Goal: Information Seeking & Learning: Learn about a topic

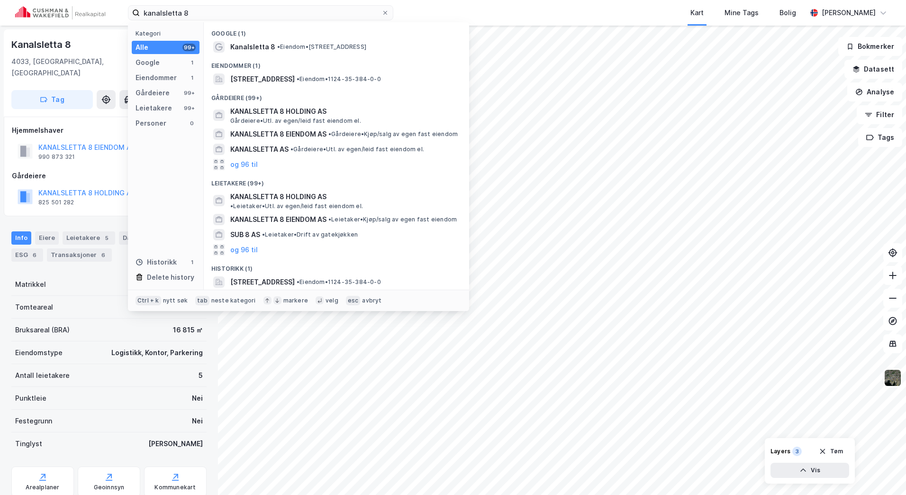
click at [0, 21] on html "kanalsletta 8 Kategori Alle 99+ Google 1 Eiendommer 1 Gårdeiere 99+ Leietakere …" at bounding box center [453, 247] width 906 height 495
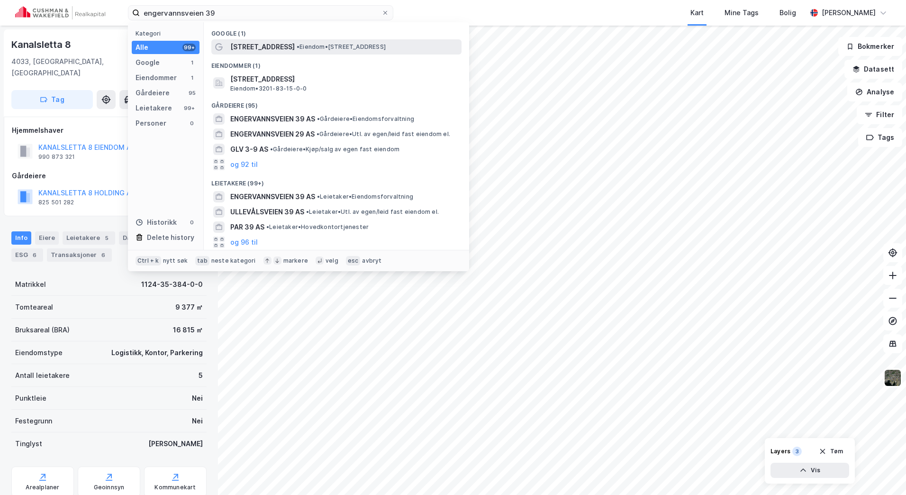
click at [349, 46] on span "• Eiendom • [STREET_ADDRESS]" at bounding box center [341, 47] width 89 height 8
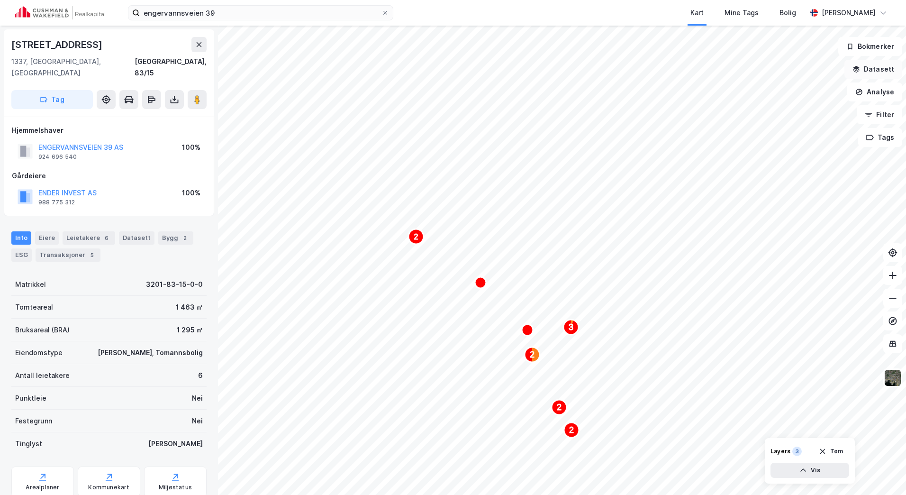
click at [869, 71] on button "Datasett" at bounding box center [873, 69] width 58 height 19
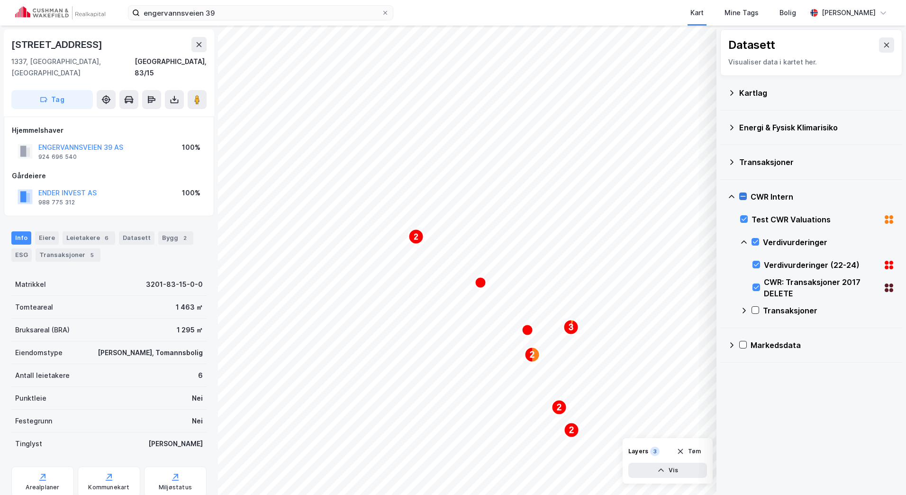
click at [744, 193] on icon at bounding box center [743, 196] width 7 height 7
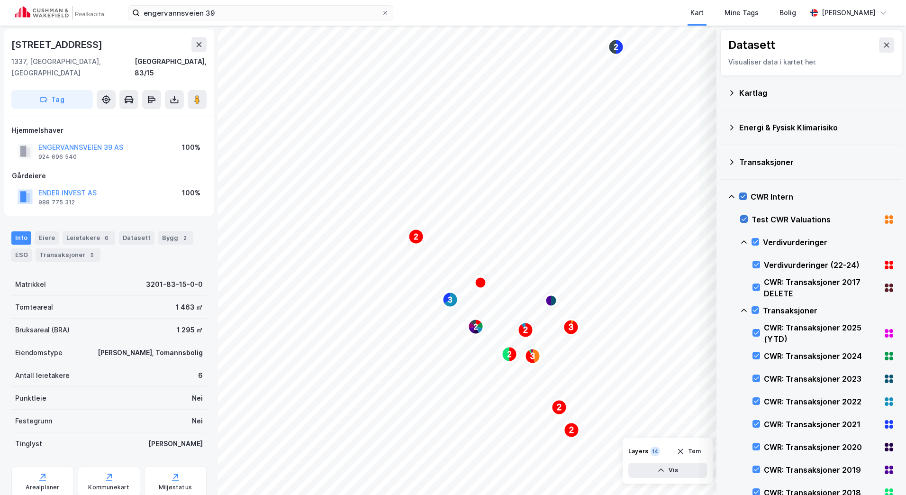
click at [742, 218] on icon at bounding box center [744, 219] width 7 height 7
click at [742, 197] on icon at bounding box center [743, 196] width 7 height 7
click at [756, 242] on icon at bounding box center [755, 241] width 5 height 3
click at [745, 221] on icon at bounding box center [744, 219] width 7 height 7
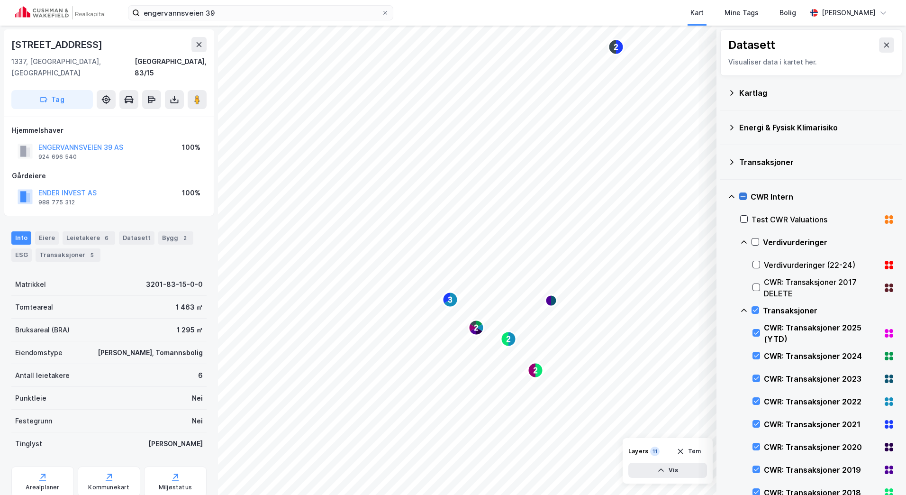
click at [743, 193] on icon at bounding box center [743, 196] width 7 height 7
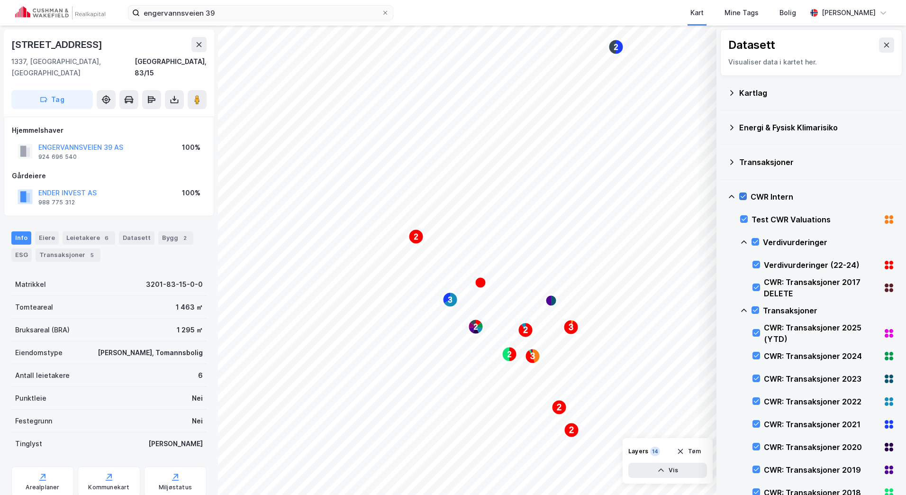
click at [731, 195] on icon at bounding box center [732, 197] width 8 height 8
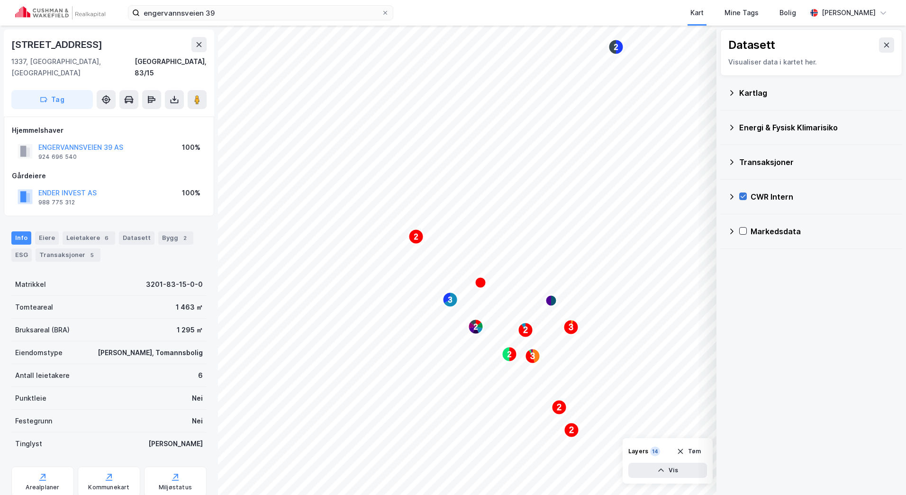
click at [731, 195] on icon at bounding box center [732, 197] width 8 height 8
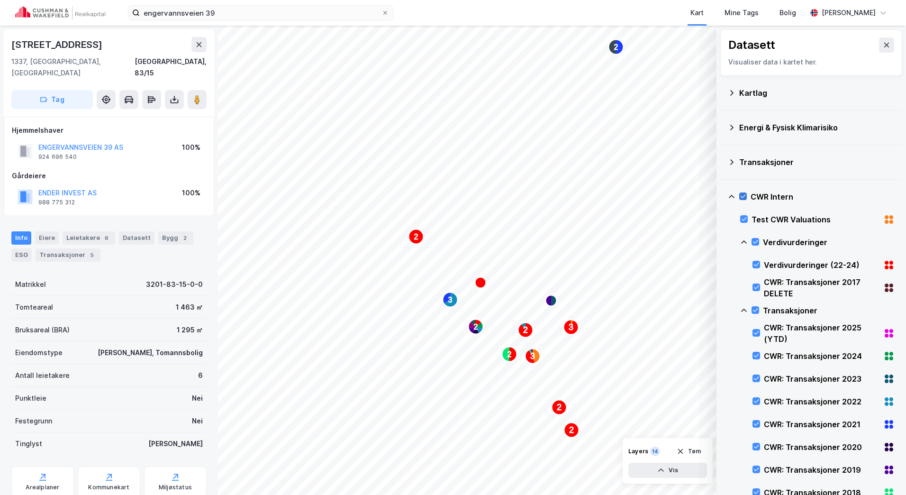
click at [742, 195] on icon at bounding box center [743, 196] width 7 height 7
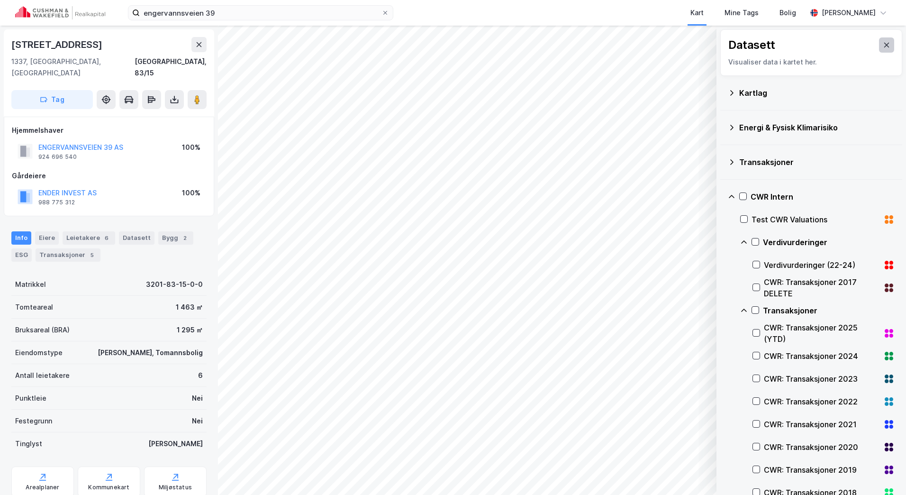
click at [884, 45] on icon at bounding box center [886, 45] width 5 height 5
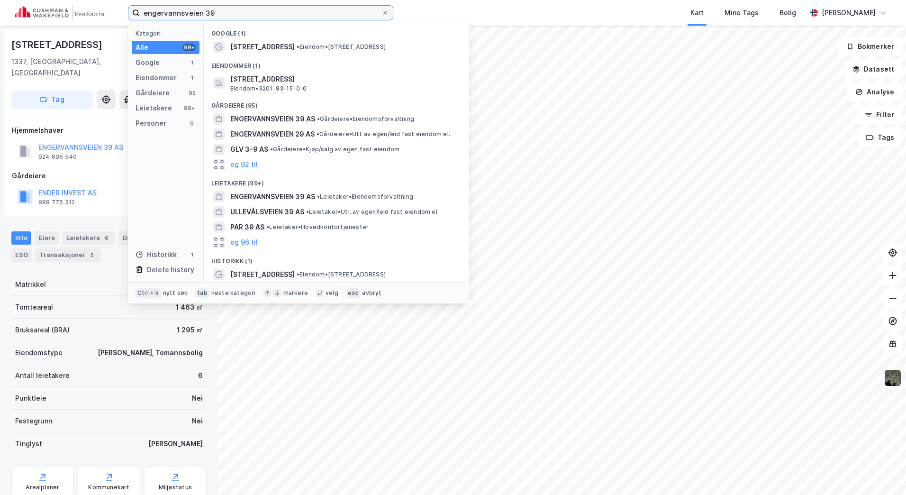
drag, startPoint x: 234, startPoint y: 12, endPoint x: 10, endPoint y: 9, distance: 224.2
click at [10, 12] on div "engervannsveien 39 Kategori Alle 99+ Google 1 Eiendommer 1 Gårdeiere 95 Leietak…" at bounding box center [453, 13] width 906 height 26
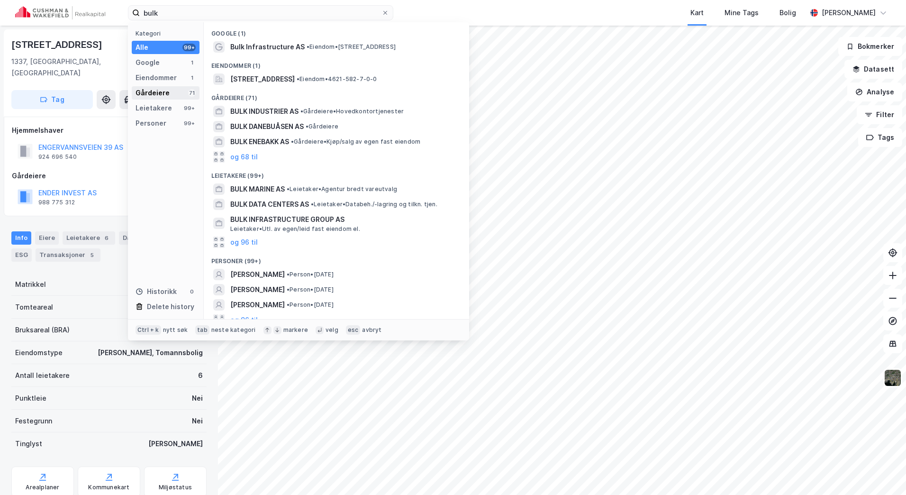
click at [175, 98] on div "Gårdeiere 71" at bounding box center [166, 92] width 68 height 13
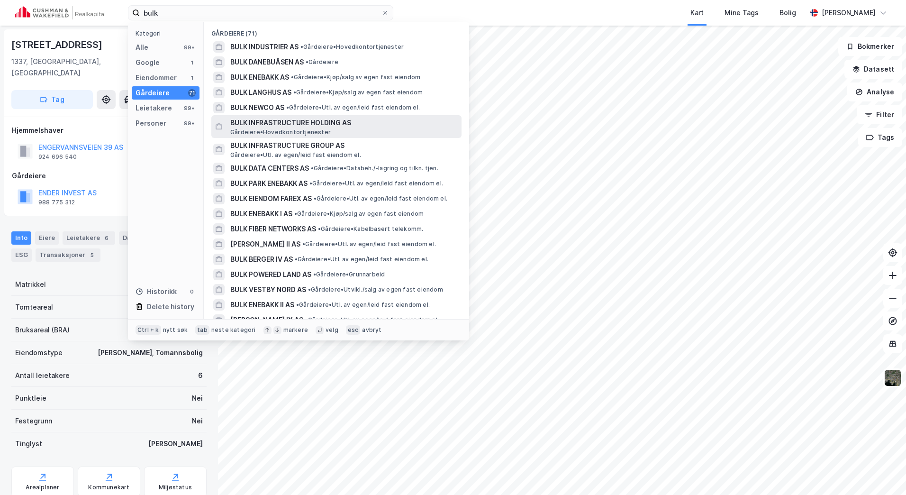
click at [309, 118] on span "BULK INFRASTRUCTURE HOLDING AS" at bounding box center [343, 122] width 227 height 11
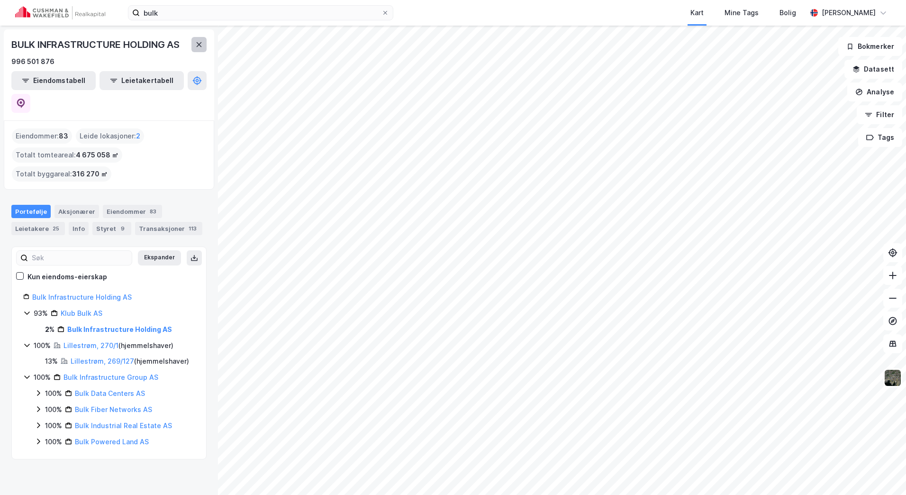
click at [196, 47] on icon at bounding box center [199, 45] width 8 height 8
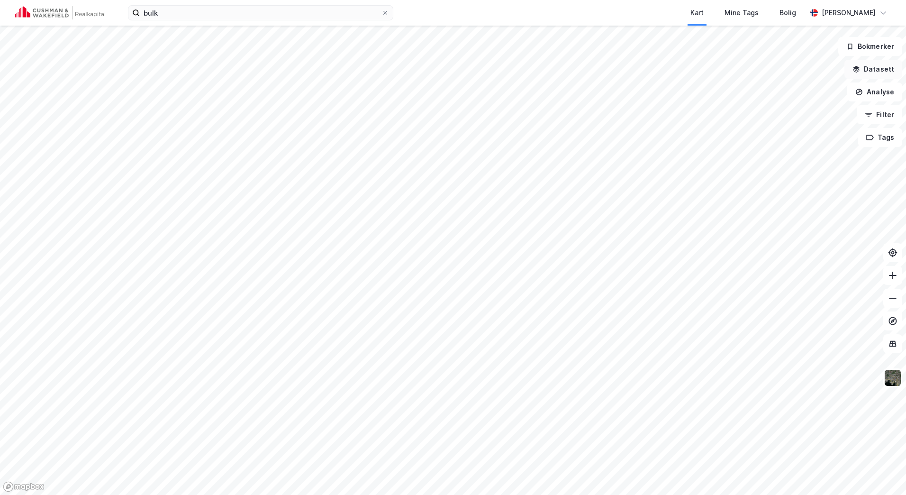
click at [853, 74] on button "Datasett" at bounding box center [873, 69] width 58 height 19
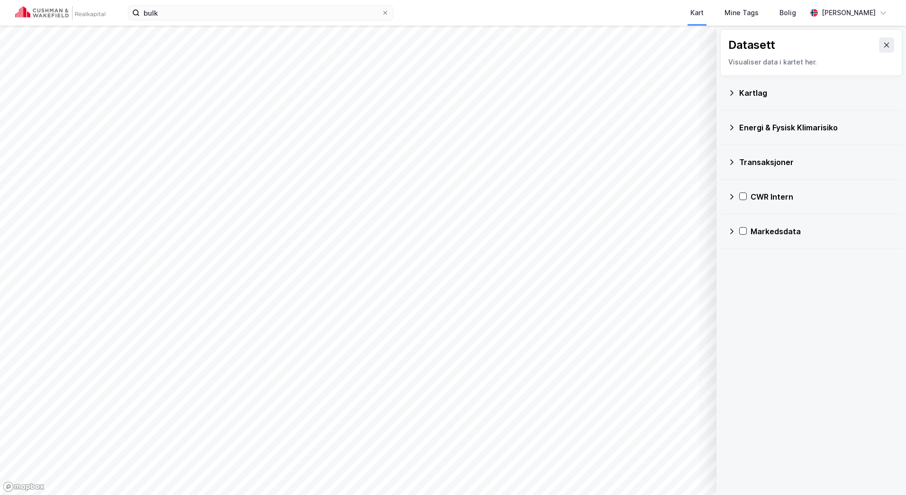
click at [736, 164] on div "Transaksjoner" at bounding box center [811, 162] width 167 height 23
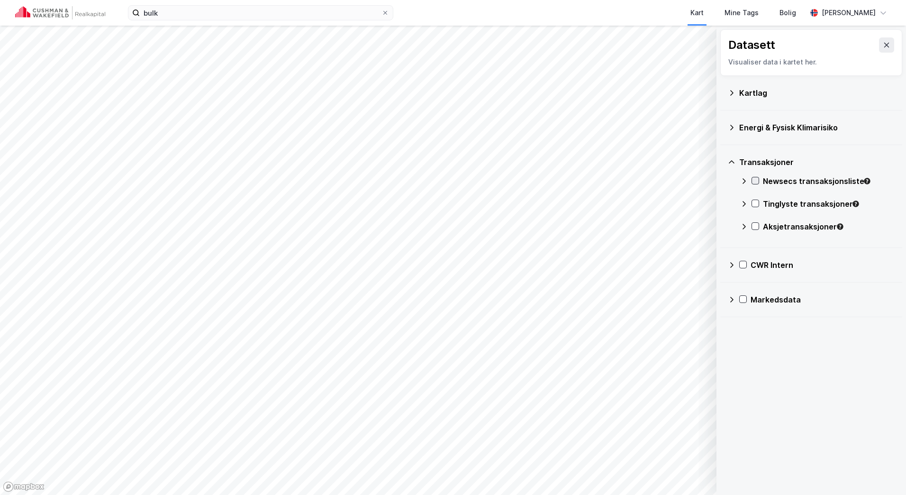
click at [754, 181] on icon at bounding box center [755, 180] width 5 height 3
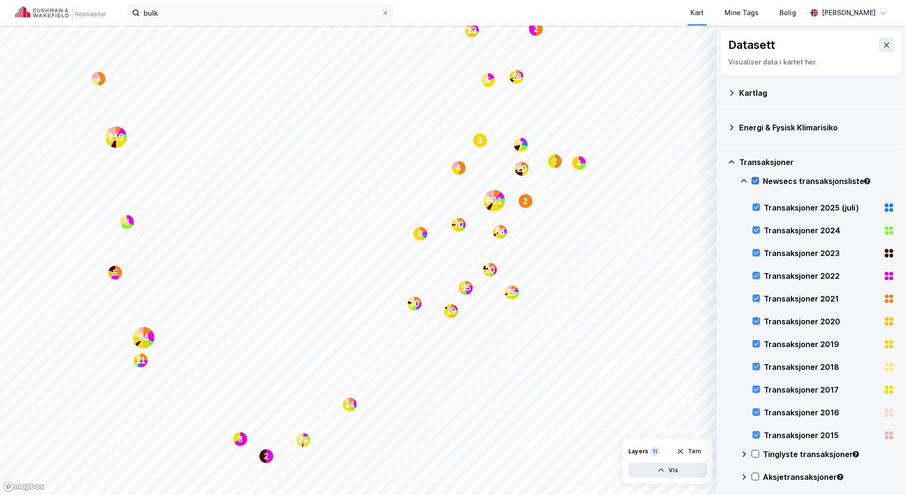
click at [754, 181] on icon at bounding box center [755, 180] width 5 height 3
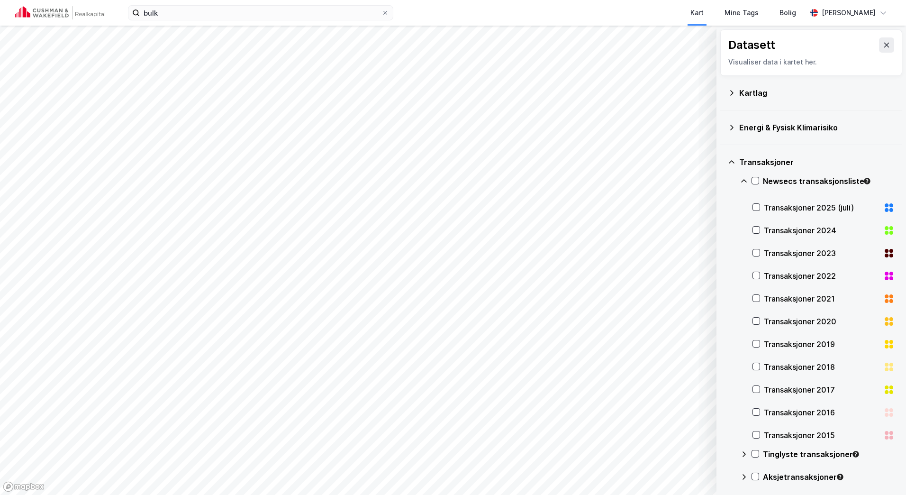
click at [735, 160] on div "Transaksjoner" at bounding box center [811, 162] width 167 height 23
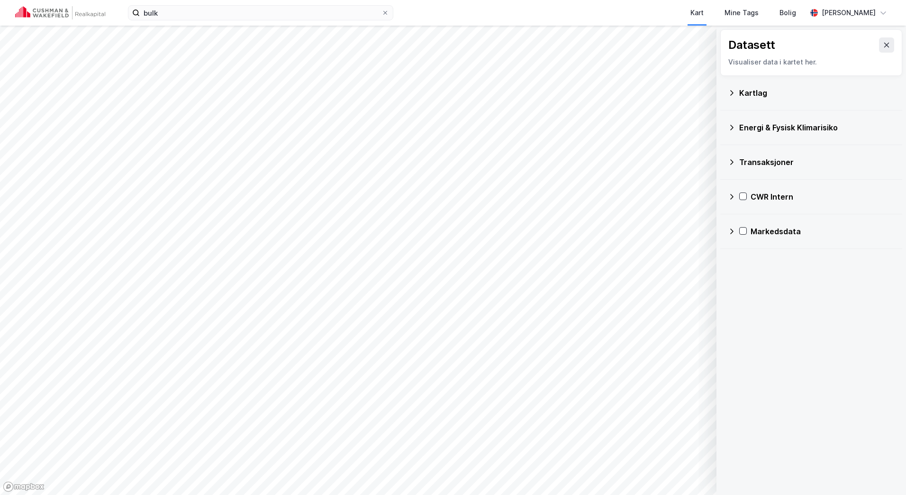
click at [729, 196] on icon at bounding box center [732, 197] width 8 height 8
click at [753, 245] on icon at bounding box center [755, 241] width 7 height 7
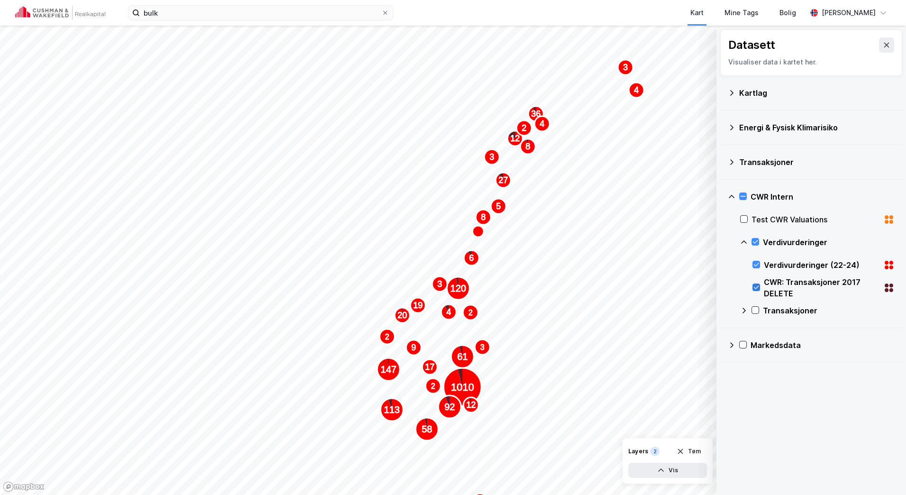
click at [754, 289] on icon at bounding box center [756, 287] width 7 height 7
click at [691, 445] on button "Tøm" at bounding box center [688, 451] width 36 height 15
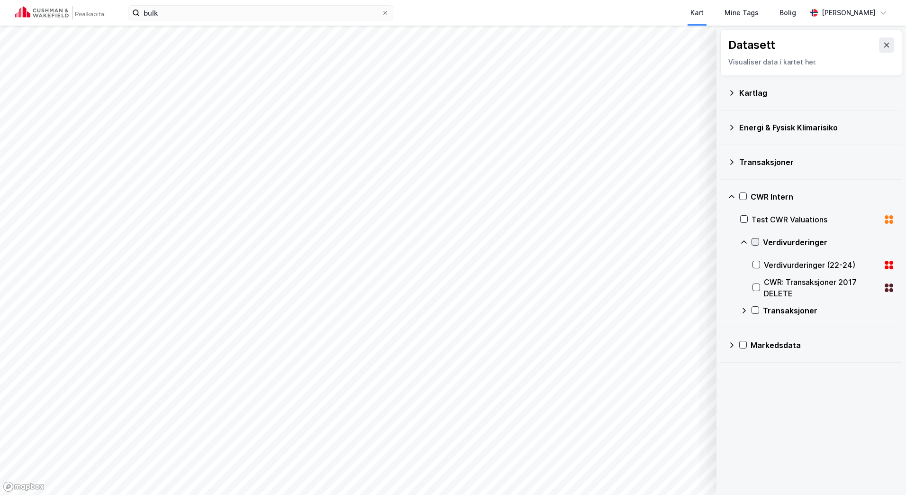
click at [755, 241] on icon at bounding box center [755, 241] width 7 height 7
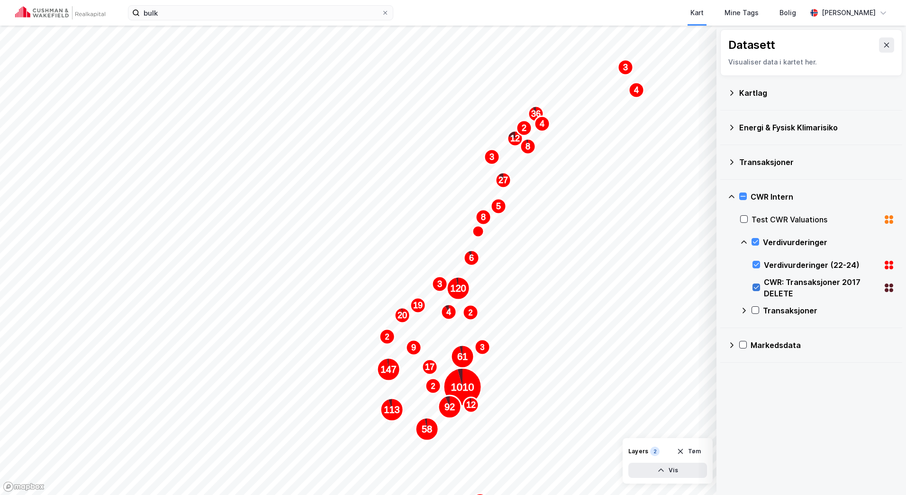
click at [757, 286] on icon at bounding box center [756, 287] width 7 height 7
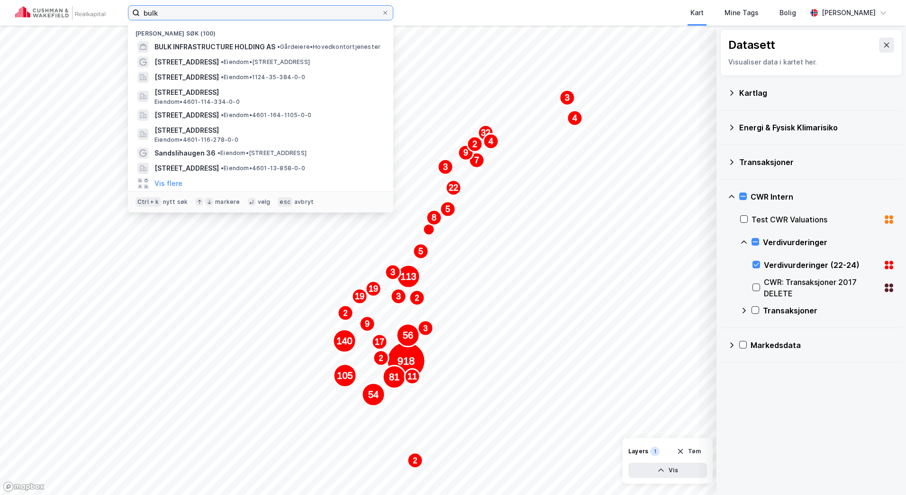
drag, startPoint x: 175, startPoint y: 18, endPoint x: 103, endPoint y: 17, distance: 72.0
click at [104, 17] on div "bulk Nylige søk (100) BULK INFRASTRUCTURE HOLDING AS • Gårdeiere • Hovedkontort…" at bounding box center [453, 13] width 906 height 26
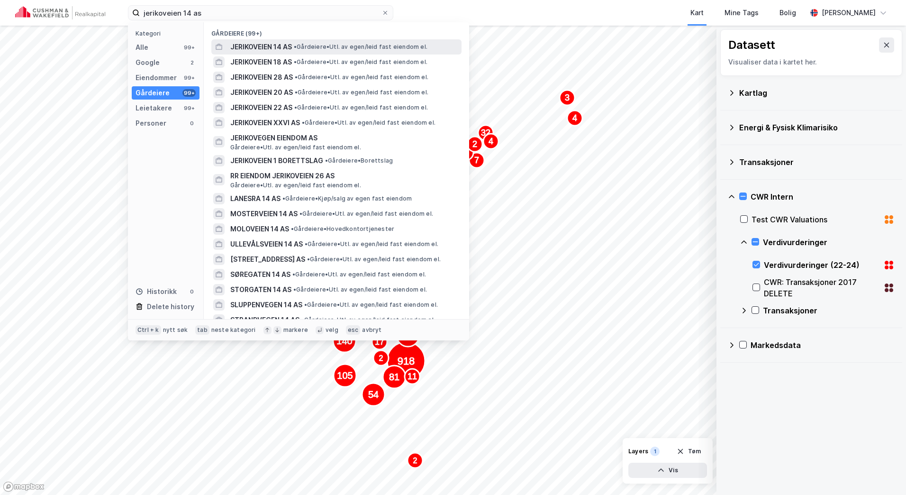
click at [289, 48] on span "JERIKOVEIEN 14 AS" at bounding box center [261, 46] width 62 height 11
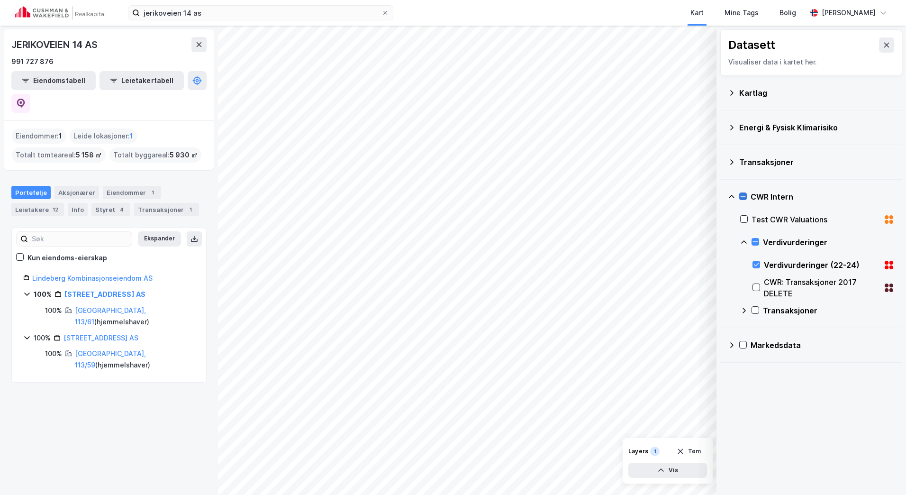
click at [740, 194] on icon at bounding box center [743, 196] width 7 height 7
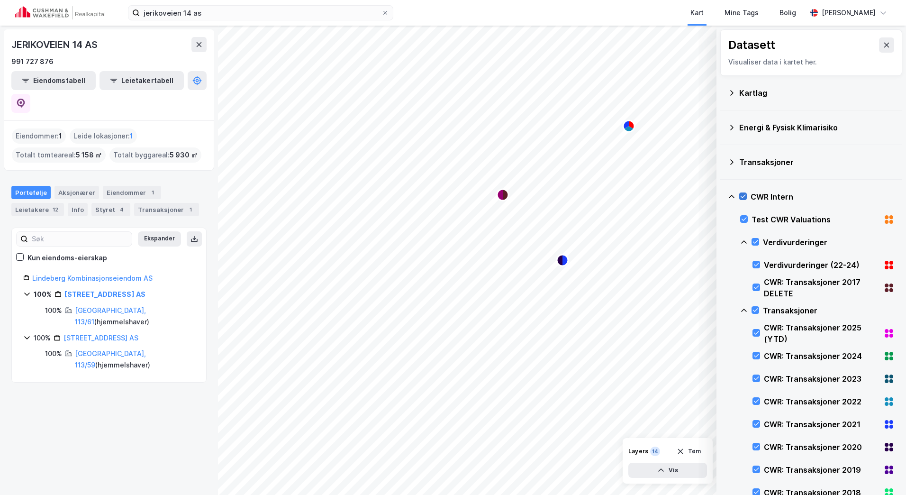
click at [741, 199] on icon at bounding box center [743, 196] width 7 height 7
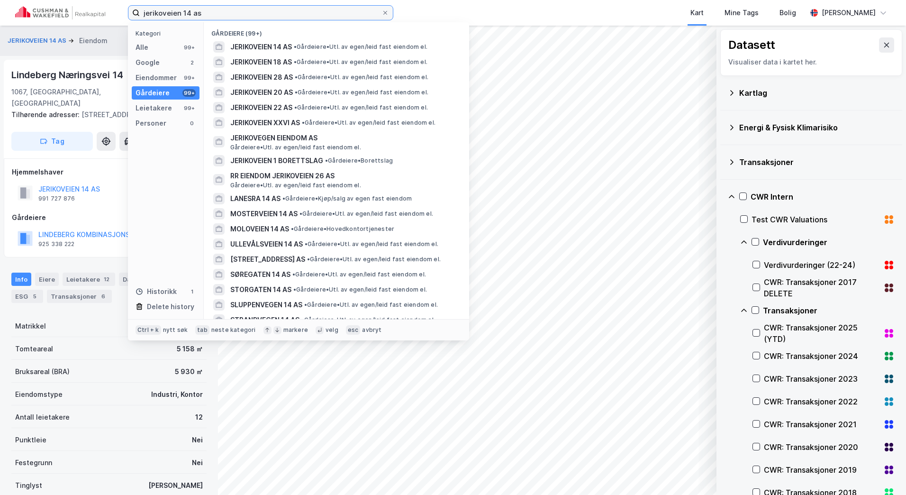
drag, startPoint x: 276, startPoint y: 12, endPoint x: 103, endPoint y: 17, distance: 172.5
click at [103, 17] on div "jerikoveien 14 as Kategori Alle 99+ Google 2 Eiendommer 99+ Gårdeiere 99+ Leiet…" at bounding box center [453, 13] width 906 height 26
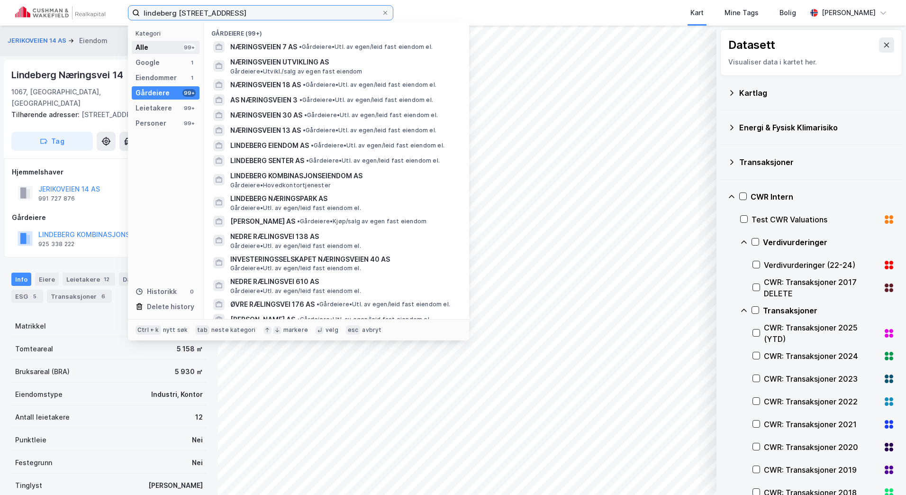
type input "lindeberg [STREET_ADDRESS]"
click at [166, 45] on div "Alle 99+" at bounding box center [166, 47] width 68 height 13
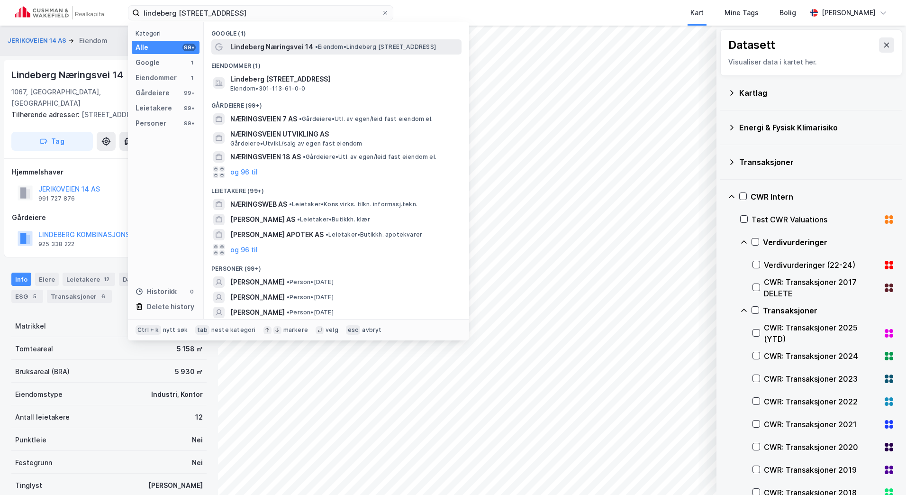
click at [250, 50] on span "Lindeberg Næringsvei 14" at bounding box center [271, 46] width 83 height 11
